Goal: Check status: Check status

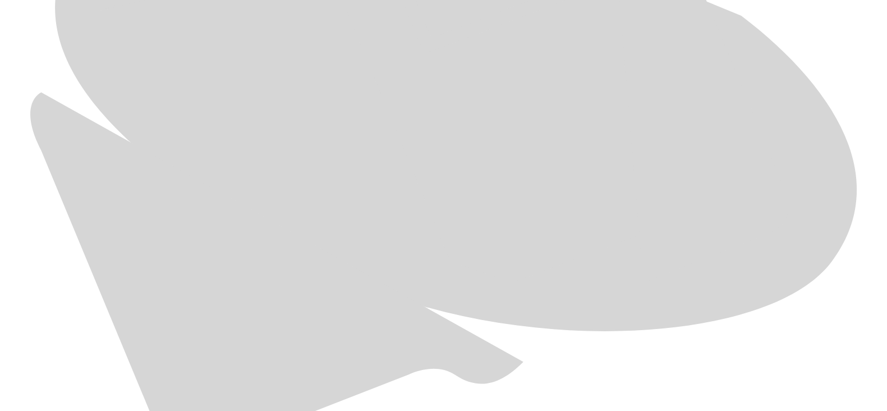
scroll to position [713, 0]
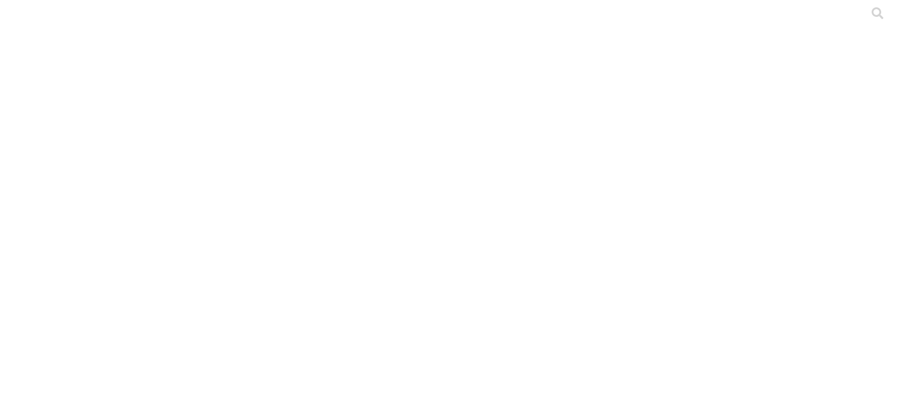
type input "septiembre 2025"
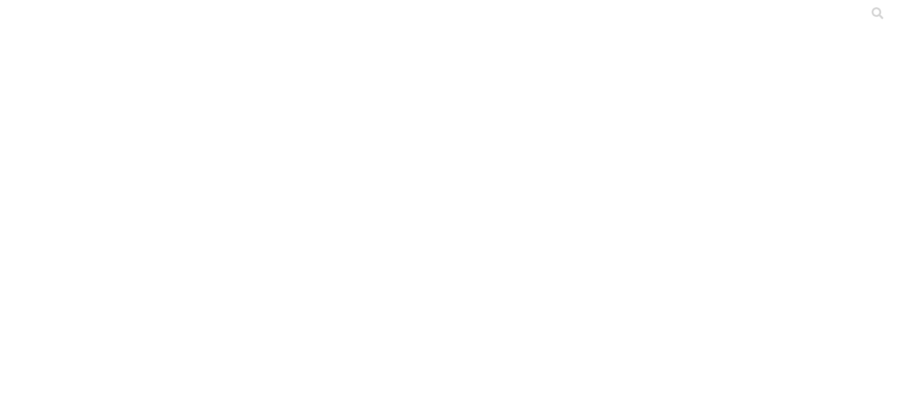
type input "septiembre 2025"
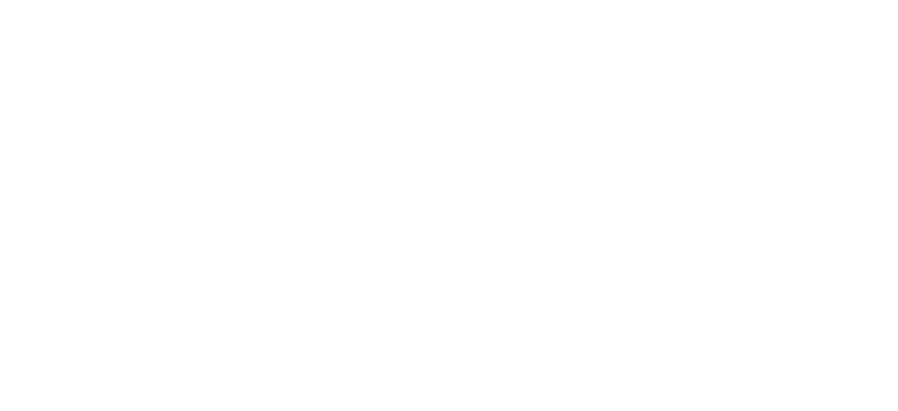
type input "septiembre 2025"
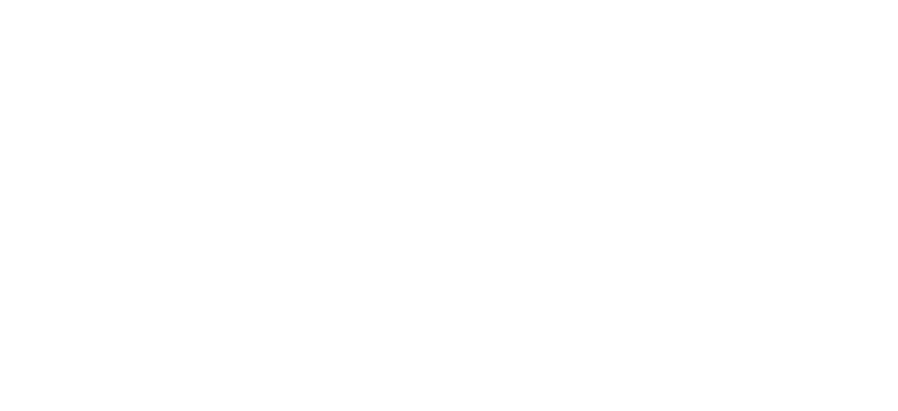
type input "septiembre"
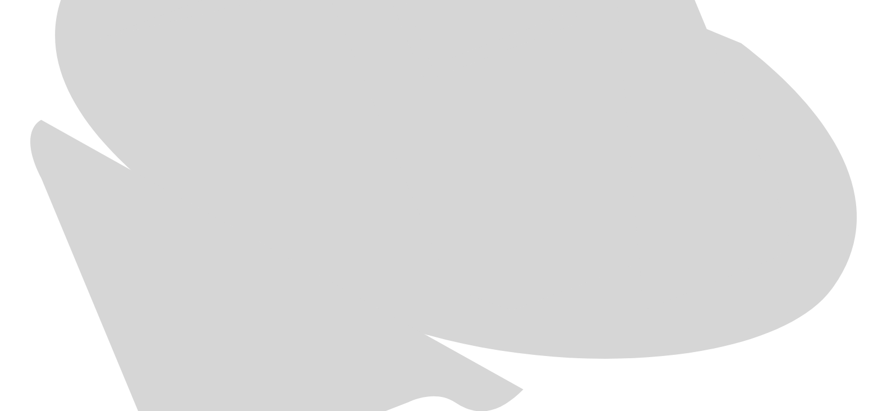
scroll to position [660, 0]
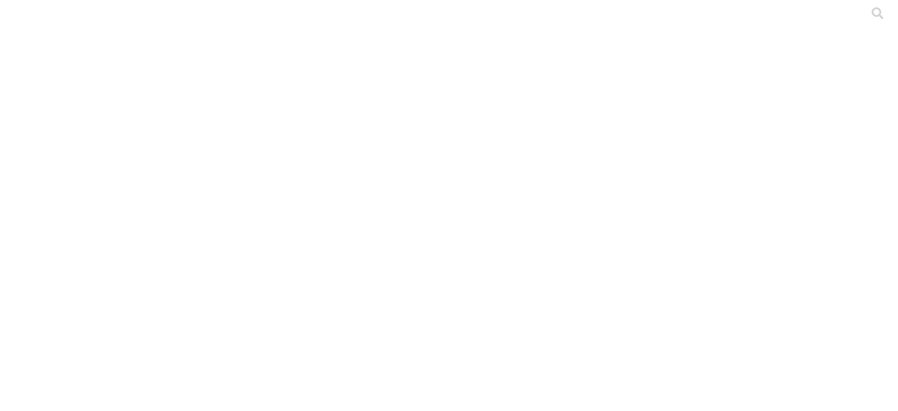
type input "septiembre 2025"
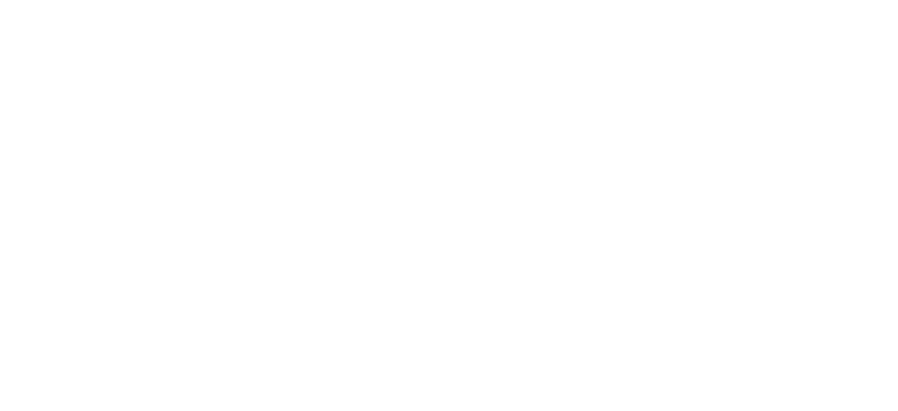
type input "septiembre 2025"
type input "Septiembre 2025"
